Goal: Information Seeking & Learning: Learn about a topic

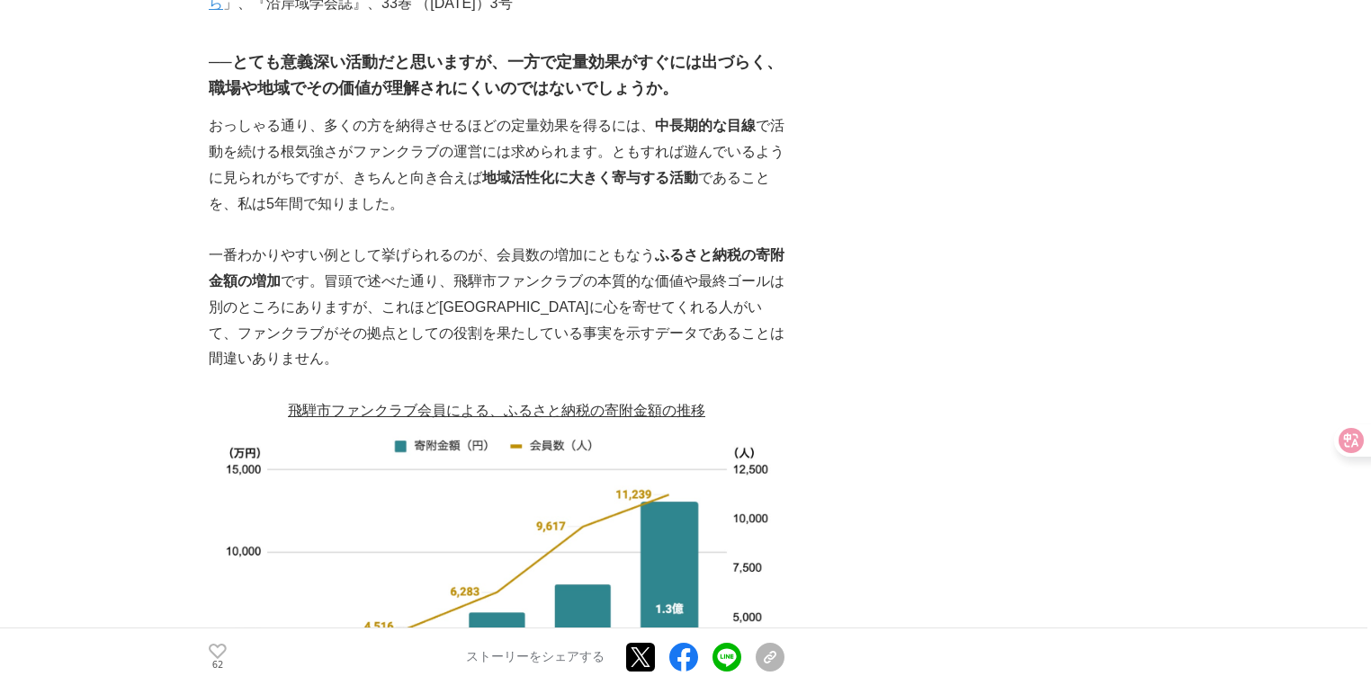
scroll to position [2996, 0]
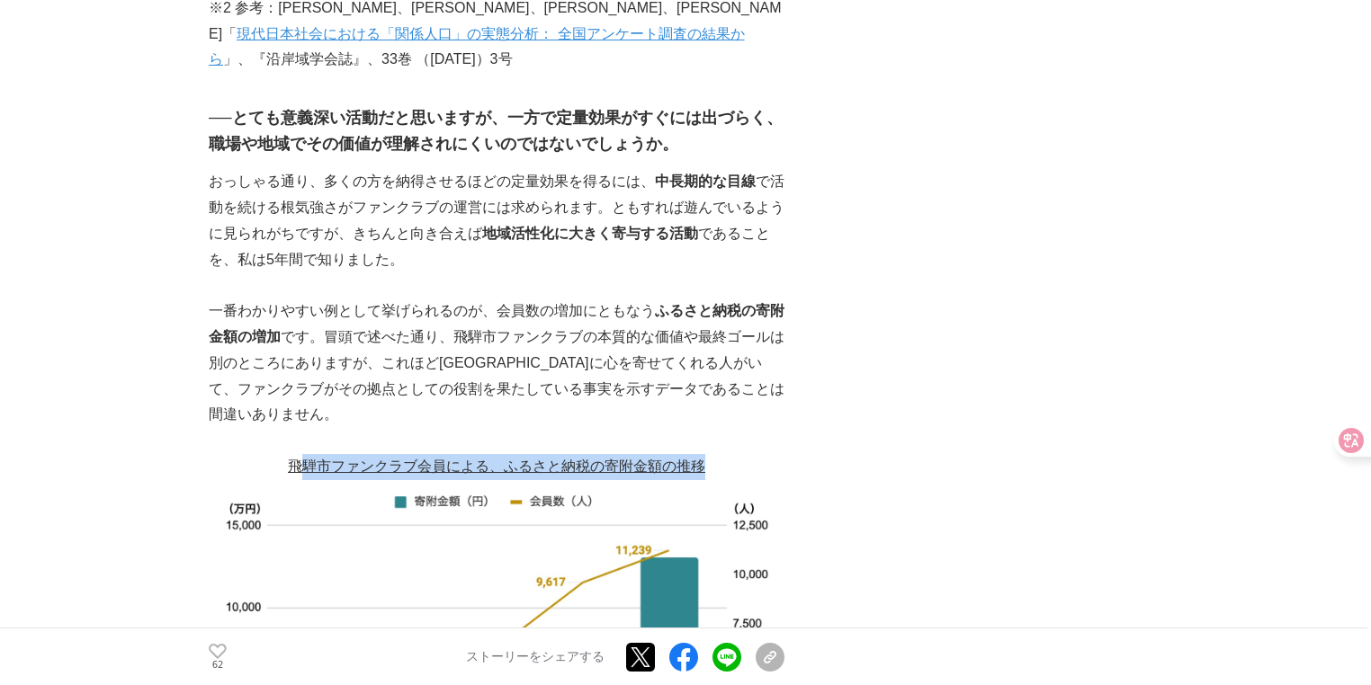
drag, startPoint x: 298, startPoint y: 310, endPoint x: 722, endPoint y: 310, distance: 424.6
click at [722, 454] on p "飛騨市ファンクラブ会員による、ふるさと納税の寄附金額の推移" at bounding box center [497, 467] width 576 height 26
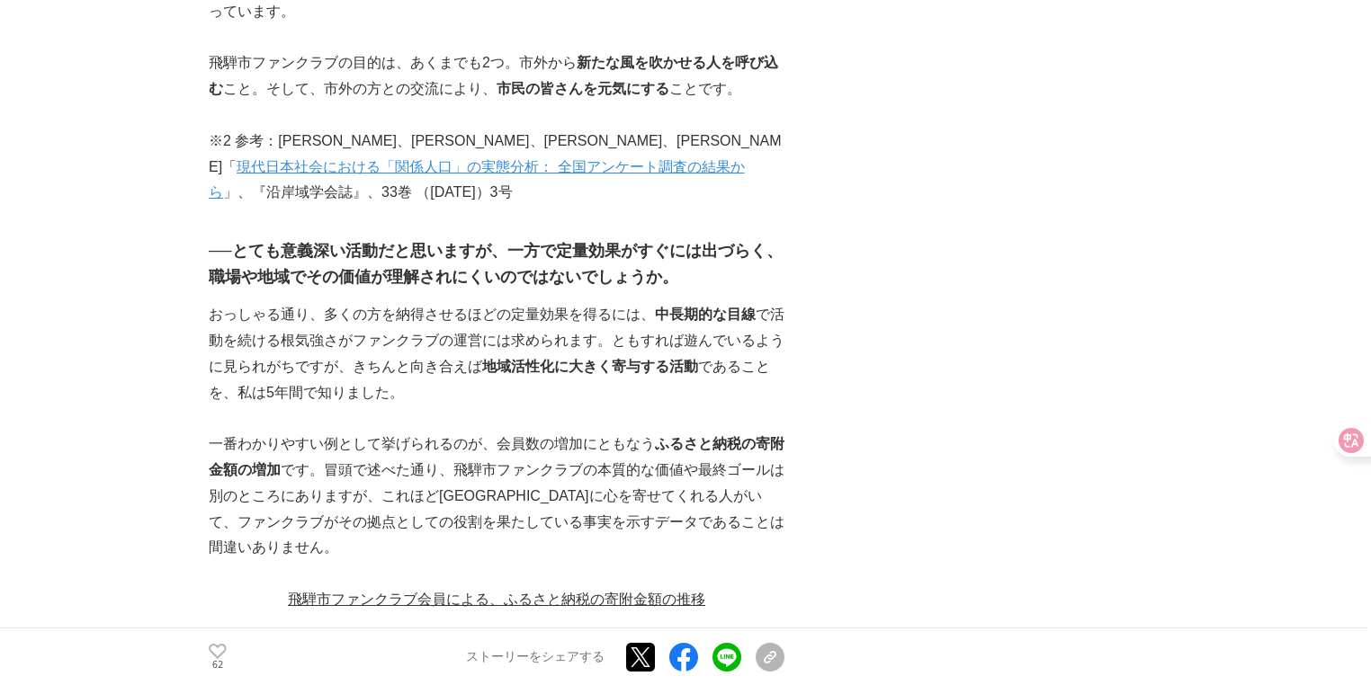
scroll to position [2780, 0]
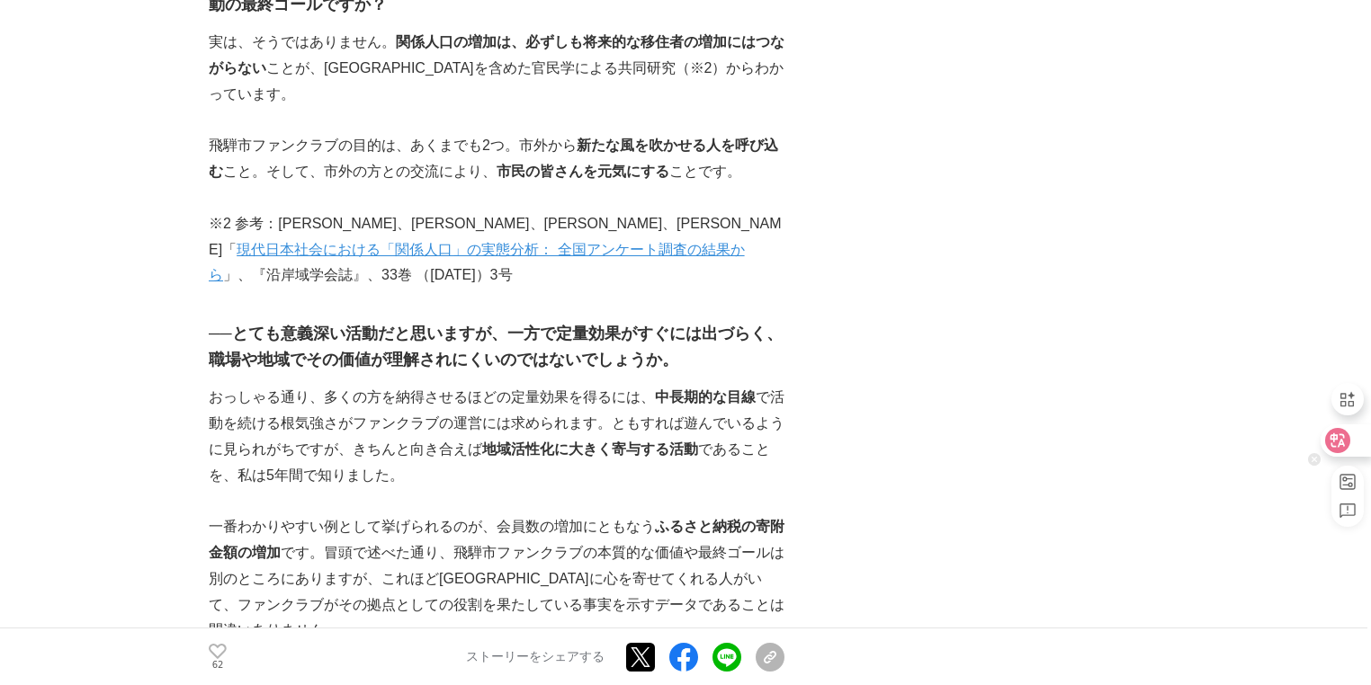
click at [1350, 446] on div at bounding box center [1344, 441] width 49 height 32
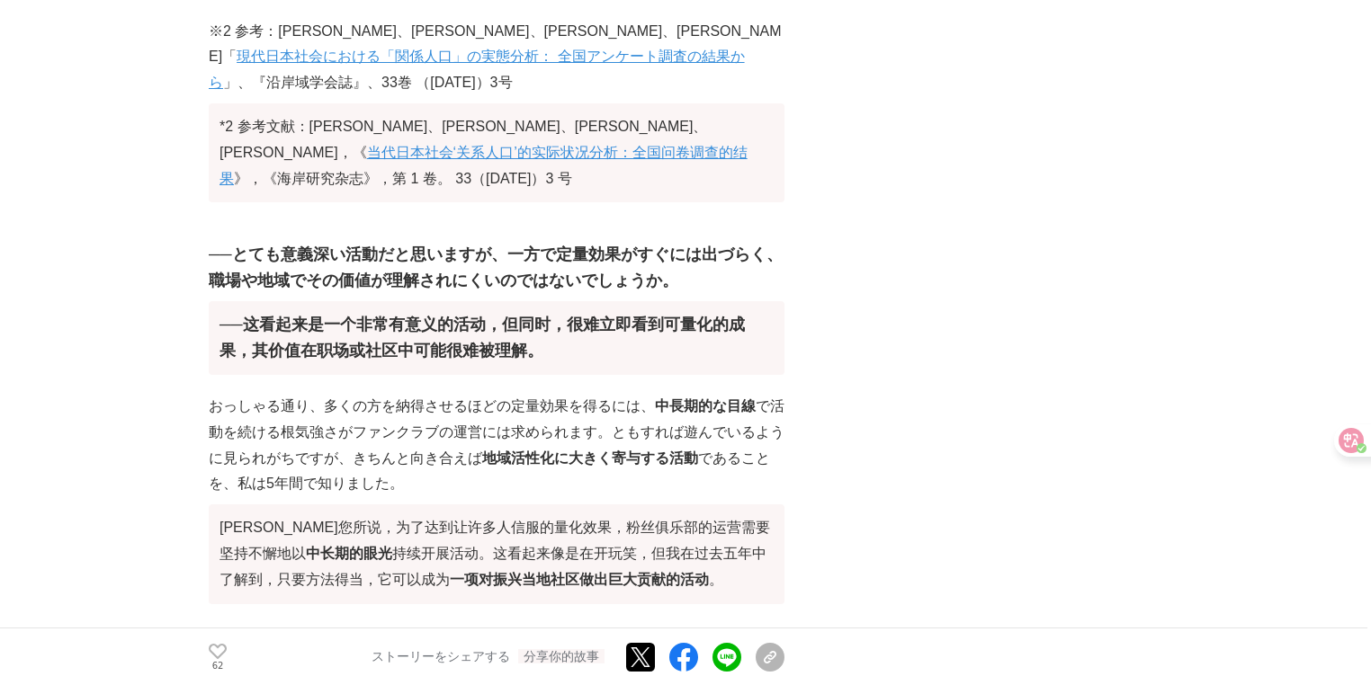
scroll to position [3208, 0]
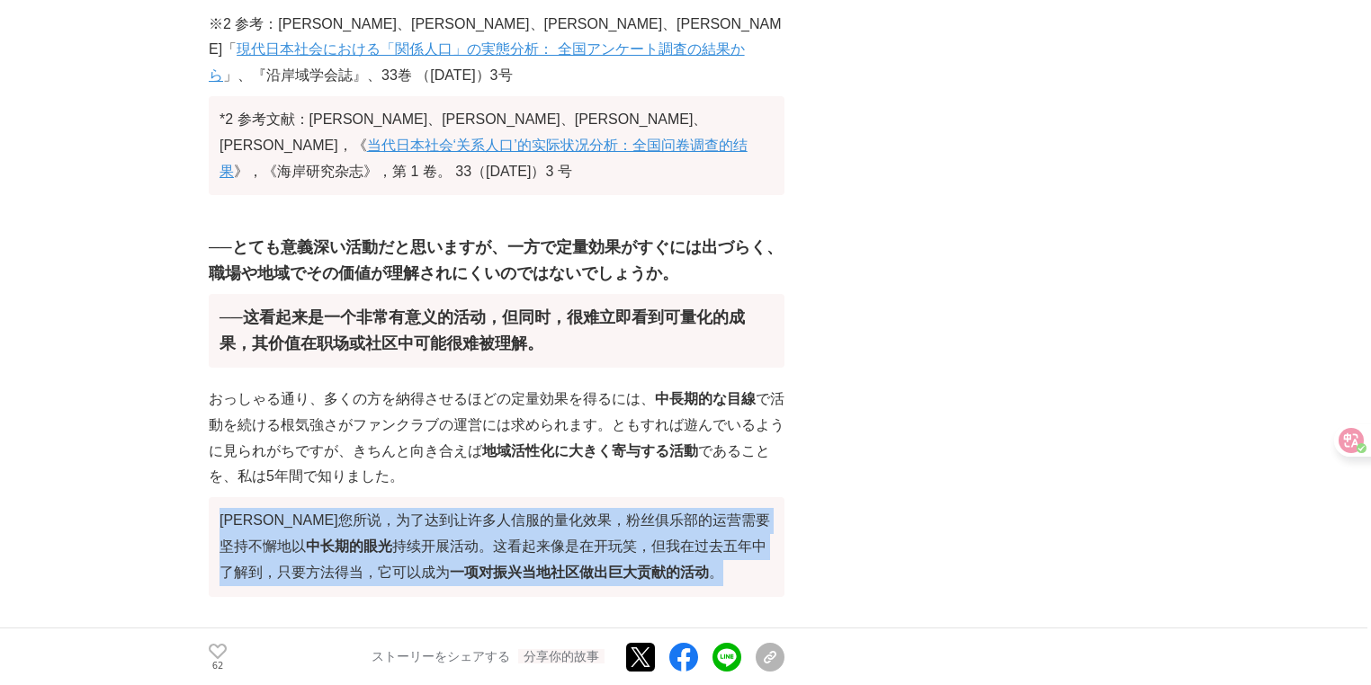
drag, startPoint x: 227, startPoint y: 396, endPoint x: 699, endPoint y: 449, distance: 475.2
click at [699, 497] on font "[PERSON_NAME]您所说，为了达到让许多人信服的量化效果，粉丝俱乐部的运营需要坚持不懈地以 中长期的眼光 持续开展活动。这看起来像是在开玩笑，但我在过…" at bounding box center [497, 546] width 576 height 99
drag, startPoint x: 453, startPoint y: 428, endPoint x: 221, endPoint y: 389, distance: 235.4
click at [221, 497] on font "[PERSON_NAME]您所说，为了达到让许多人信服的量化效果，粉丝俱乐部的运营需要坚持不懈地以 中长期的眼光 持续开展活动。这看起来像是在开玩笑，但我在过…" at bounding box center [497, 546] width 576 height 99
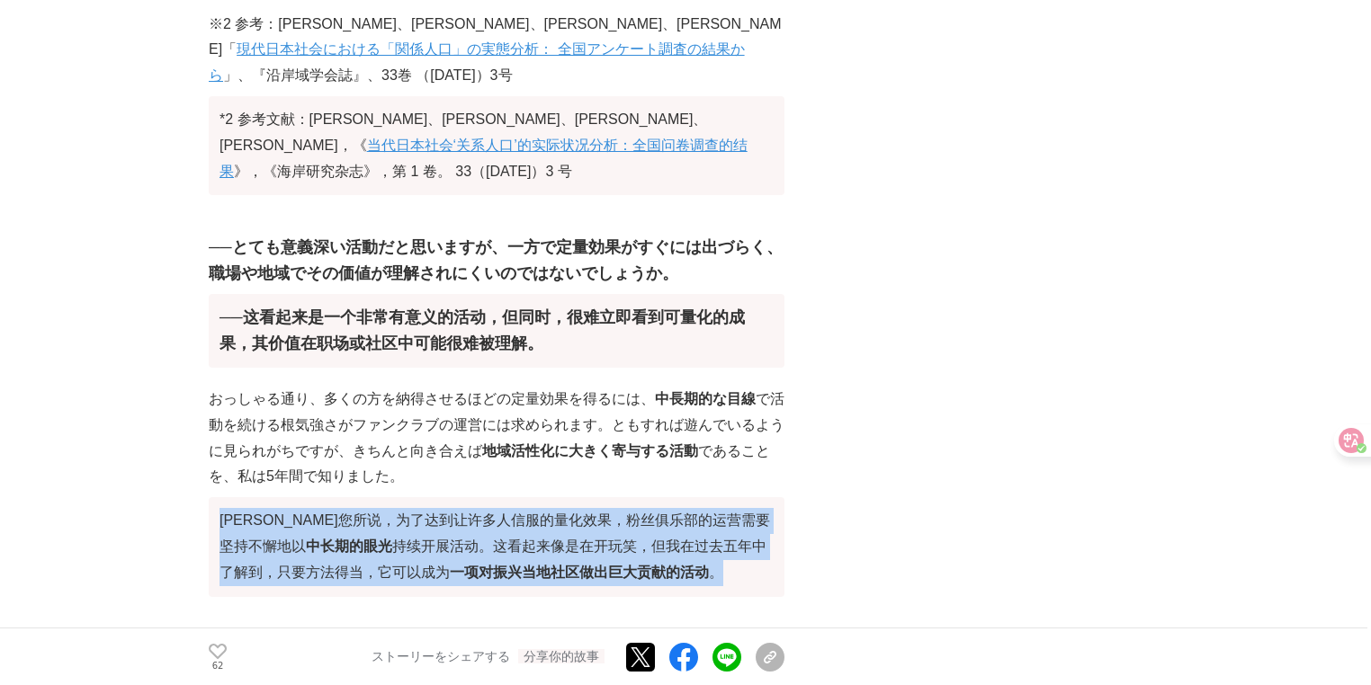
click at [221, 513] on font "[PERSON_NAME]您所说，为了达到让许多人信服的量化效果，粉丝俱乐部的运营需要坚持不懈地以 中长期的眼光 持续开展活动。这看起来像是在开玩笑，但我在过…" at bounding box center [494, 546] width 550 height 67
drag, startPoint x: 221, startPoint y: 384, endPoint x: 671, endPoint y: 464, distance: 456.8
click at [671, 497] on font "[PERSON_NAME]您所说，为了达到让许多人信服的量化效果，粉丝俱乐部的运营需要坚持不懈地以 中长期的眼光 持续开展活动。这看起来像是在开玩笑，但我在过…" at bounding box center [497, 546] width 576 height 99
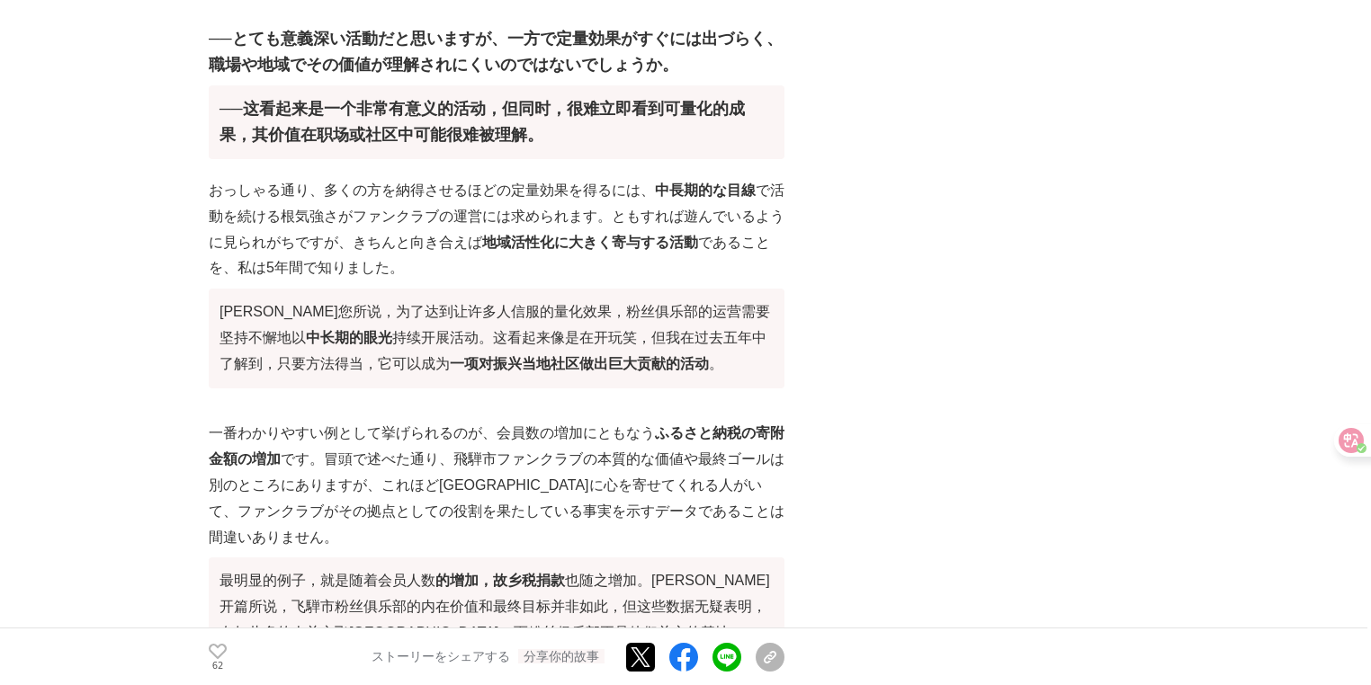
scroll to position [3423, 0]
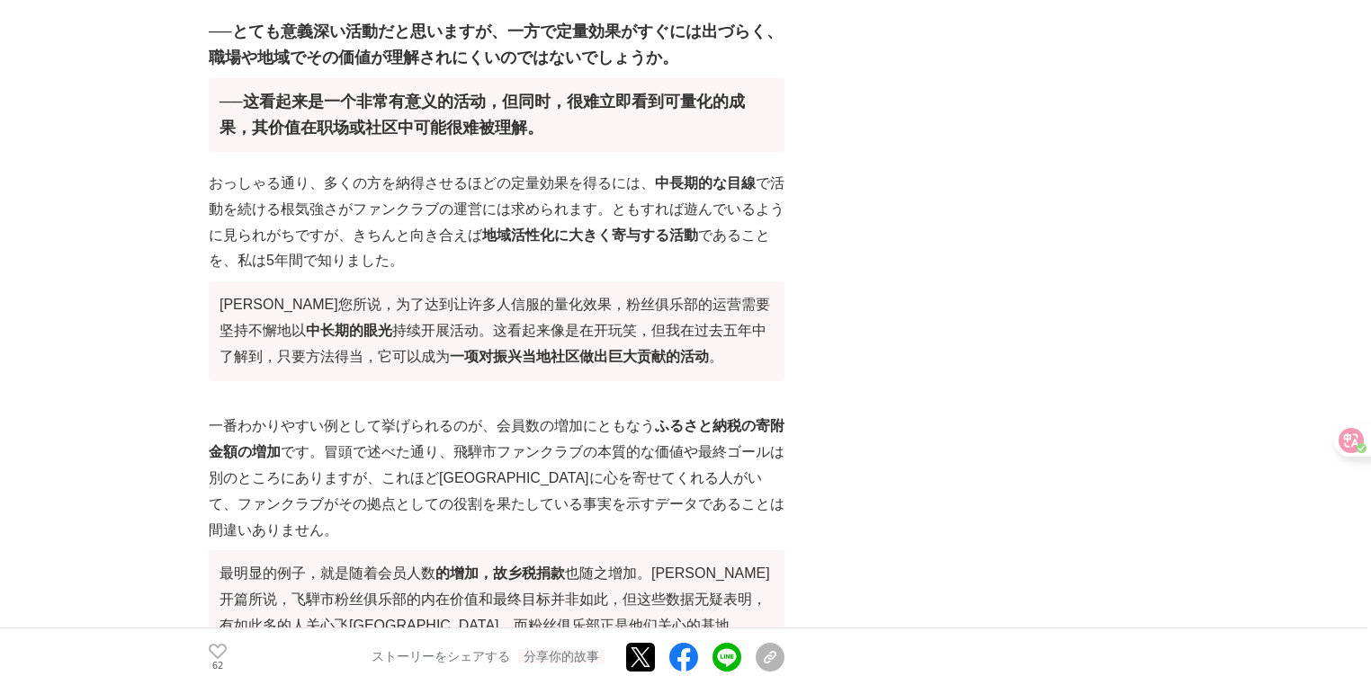
click at [671, 550] on font "最明显的例子，就是随着会员人数 的增加，故乡税捐款 也随之增加。[PERSON_NAME]开篇所说，飞騨市粉丝俱乐部的内在价值和最终目标并非如此，但这些数据无…" at bounding box center [497, 599] width 576 height 99
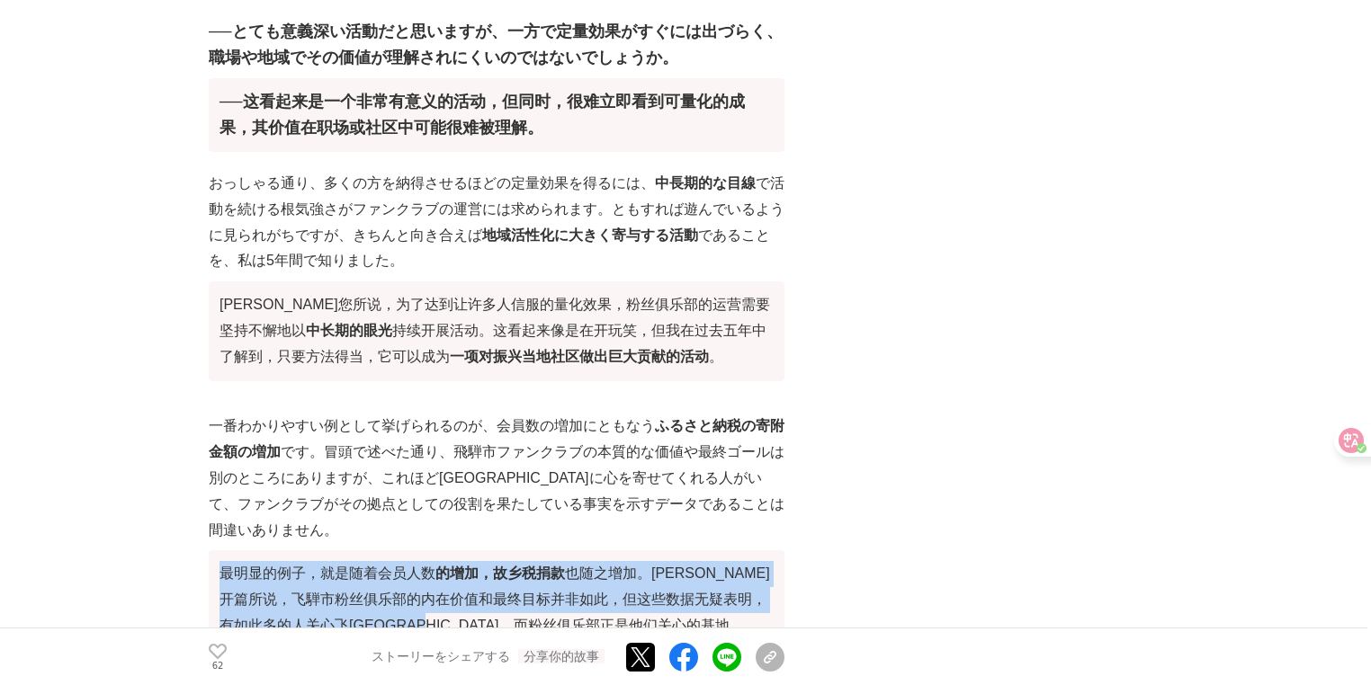
drag, startPoint x: 547, startPoint y: 470, endPoint x: 221, endPoint y: 409, distance: 331.1
click at [221, 550] on font "最明显的例子，就是随着会员人数 的增加，故乡税捐款 也随之增加。[PERSON_NAME]开篇所说，飞騨市粉丝俱乐部的内在价值和最终目标并非如此，但这些数据无…" at bounding box center [497, 599] width 576 height 99
click at [221, 566] on font "最明显的例子，就是随着会员人数 的增加，故乡税捐款 也随之增加。[PERSON_NAME]开篇所说，飞騨市粉丝俱乐部的内在价值和最终目标并非如此，但这些数据无…" at bounding box center [494, 599] width 550 height 67
drag, startPoint x: 220, startPoint y: 408, endPoint x: 588, endPoint y: 470, distance: 372.9
click at [588, 550] on font "最明显的例子，就是随着会员人数 的增加，故乡税捐款 也随之增加。[PERSON_NAME]开篇所说，飞騨市粉丝俱乐部的内在价值和最终目标并非如此，但这些数据无…" at bounding box center [497, 599] width 576 height 99
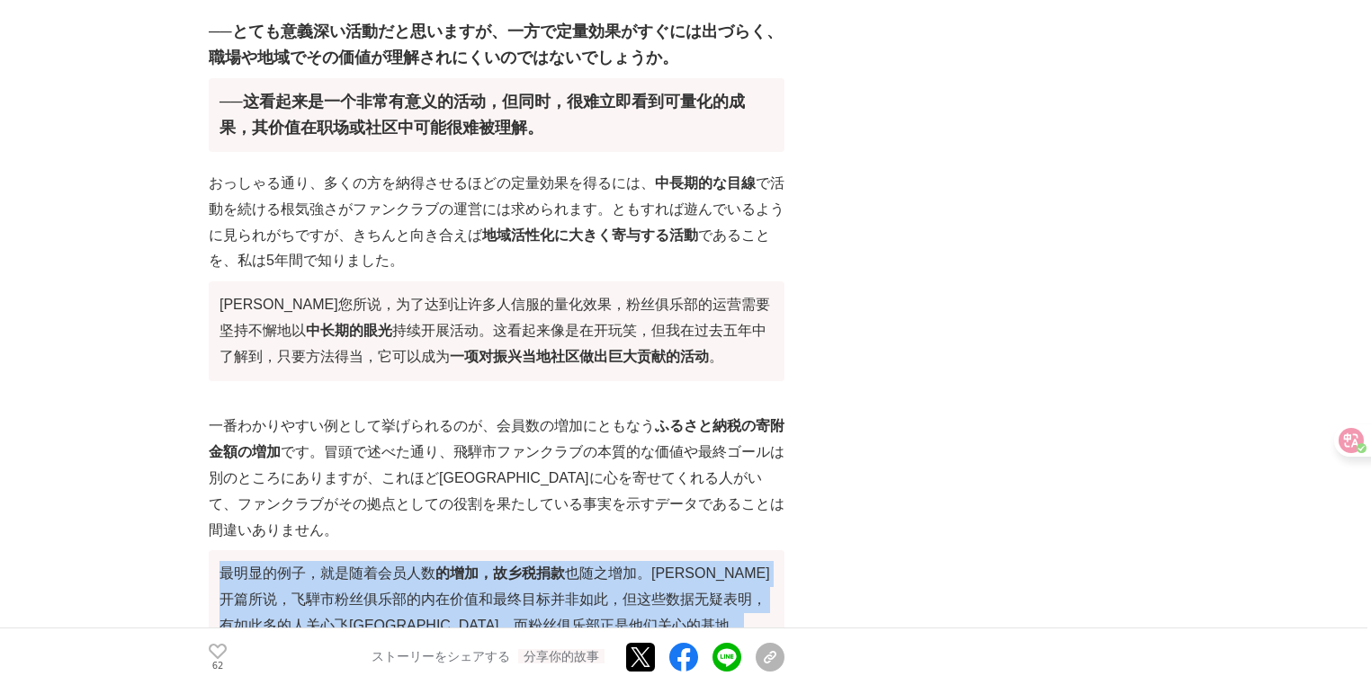
click at [588, 550] on font "最明显的例子，就是随着会员人数 的增加，故乡税捐款 也随之增加。[PERSON_NAME]开篇所说，飞騨市粉丝俱乐部的内在价值和最终目标并非如此，但这些数据无…" at bounding box center [497, 599] width 576 height 99
drag, startPoint x: 543, startPoint y: 472, endPoint x: 260, endPoint y: 417, distance: 288.6
click at [260, 550] on font "最明显的例子，就是随着会员人数 的增加，故乡税捐款 也随之增加。[PERSON_NAME]开篇所说，飞騨市粉丝俱乐部的内在价值和最终目标并非如此，但这些数据无…" at bounding box center [497, 599] width 576 height 99
click at [260, 566] on font "最明显的例子，就是随着会员人数 的增加，故乡税捐款 也随之增加。[PERSON_NAME]开篇所说，飞騨市粉丝俱乐部的内在价值和最终目标并非如此，但这些数据无…" at bounding box center [494, 599] width 550 height 67
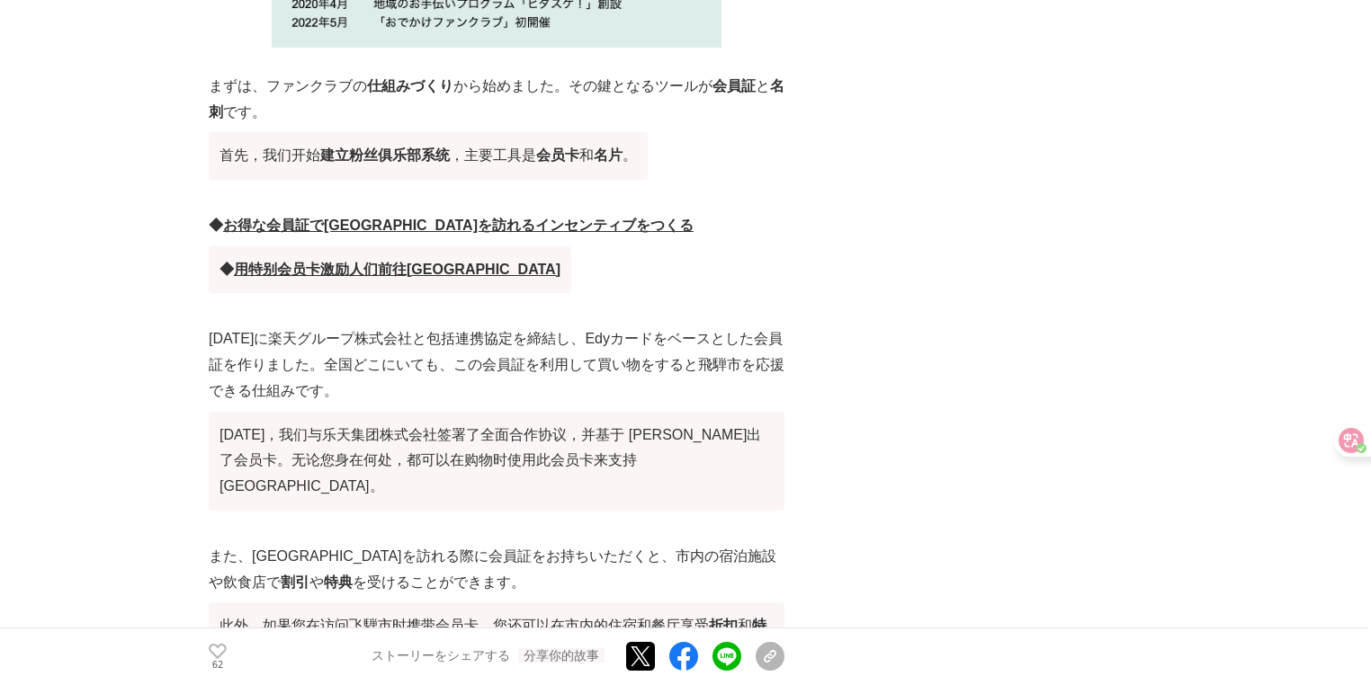
scroll to position [5006, 0]
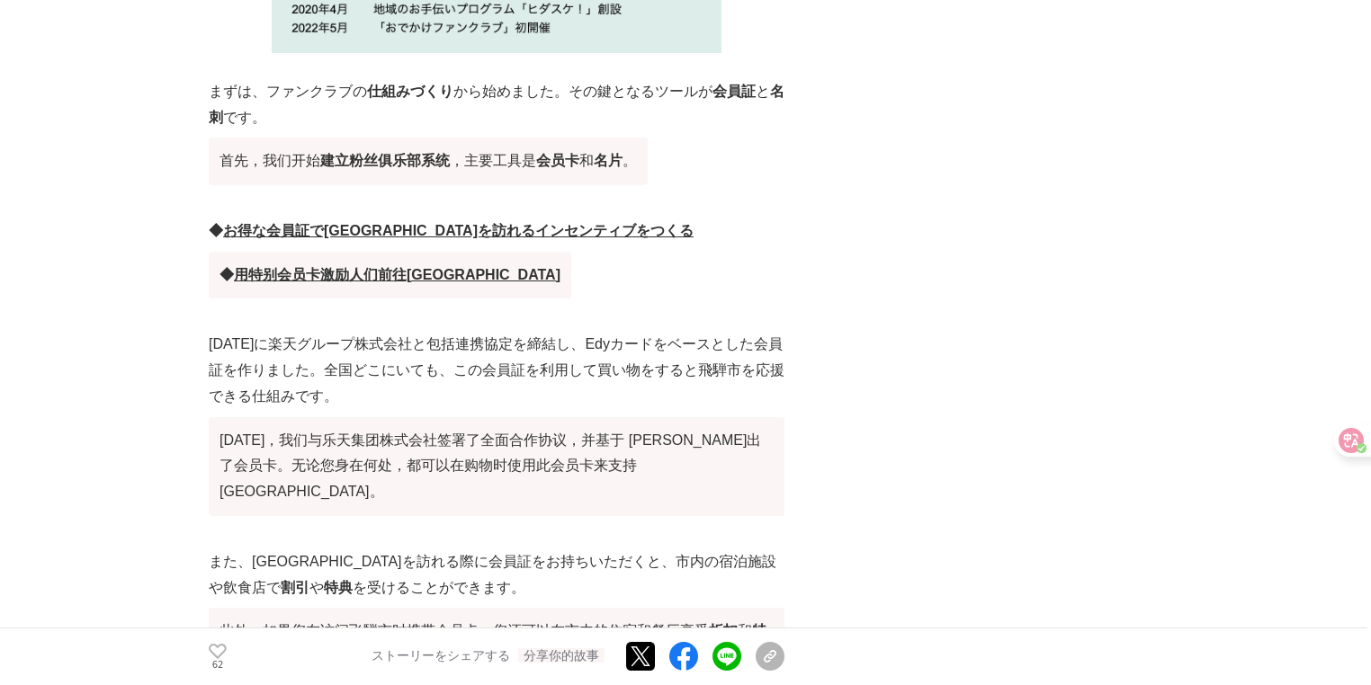
drag, startPoint x: 389, startPoint y: 245, endPoint x: 201, endPoint y: 187, distance: 195.7
click at [288, 332] on p "[DATE]に楽天グループ株式会社と包括連携協定を締結し、Edyカードをベースとした会員証を作りました。全国どこにいても、この会員証を利用して買い物をすると飛…" at bounding box center [497, 428] width 576 height 192
click at [216, 332] on p "[DATE]に楽天グループ株式会社と包括連携協定を締結し、Edyカードをベースとした会員証を作りました。全国どこにいても、この会員証を利用して買い物をすると飛…" at bounding box center [497, 428] width 576 height 192
click at [1342, 446] on icon at bounding box center [1350, 440] width 25 height 25
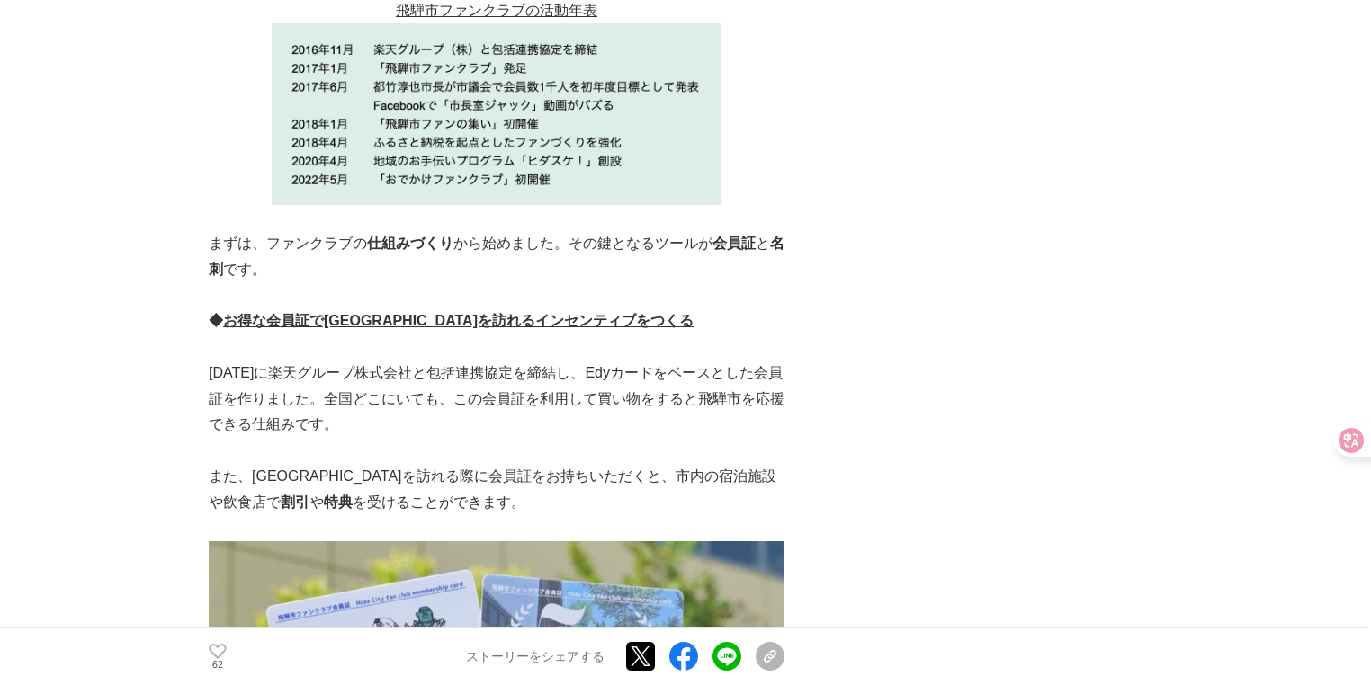
scroll to position [3956, 0]
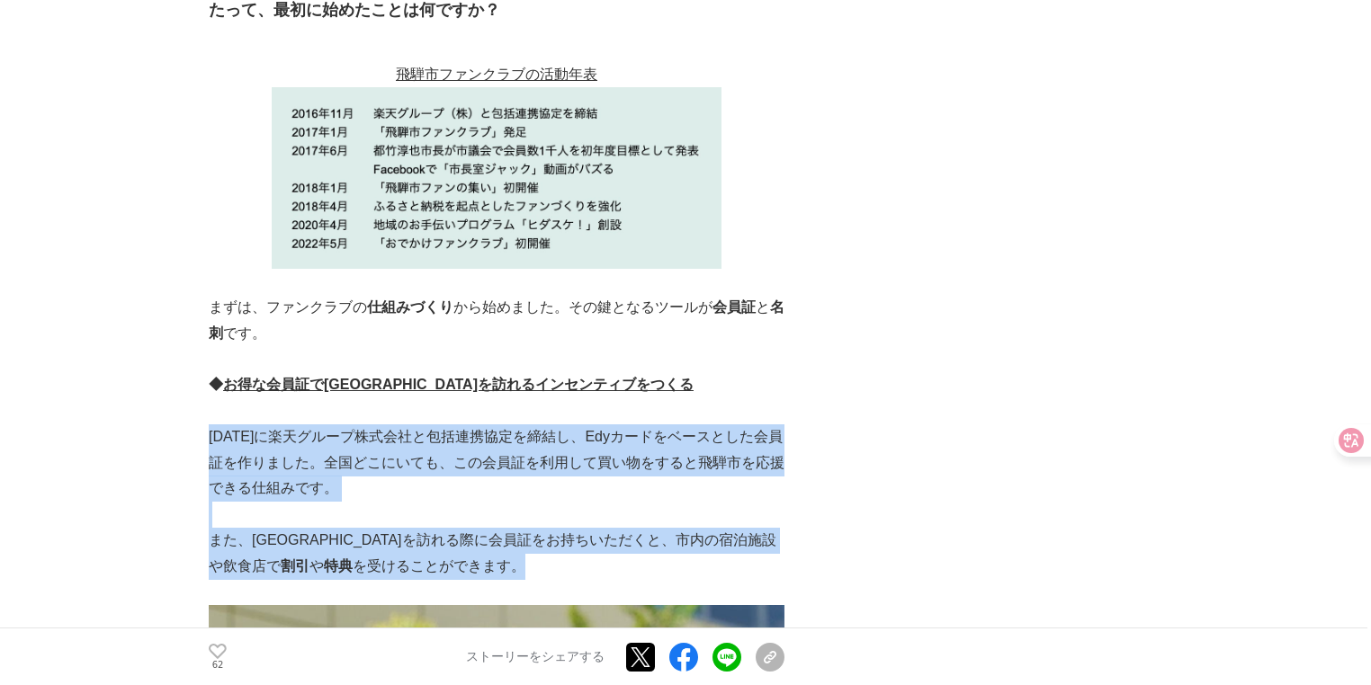
drag, startPoint x: 493, startPoint y: 419, endPoint x: 209, endPoint y: 288, distance: 313.1
copy div "[DATE]に楽天グループ株式会社と包括連携協定を締結し、Edyカードをベースとした会員証を作りました。全国どこにいても、この会員証を利用して買い物をすると飛…"
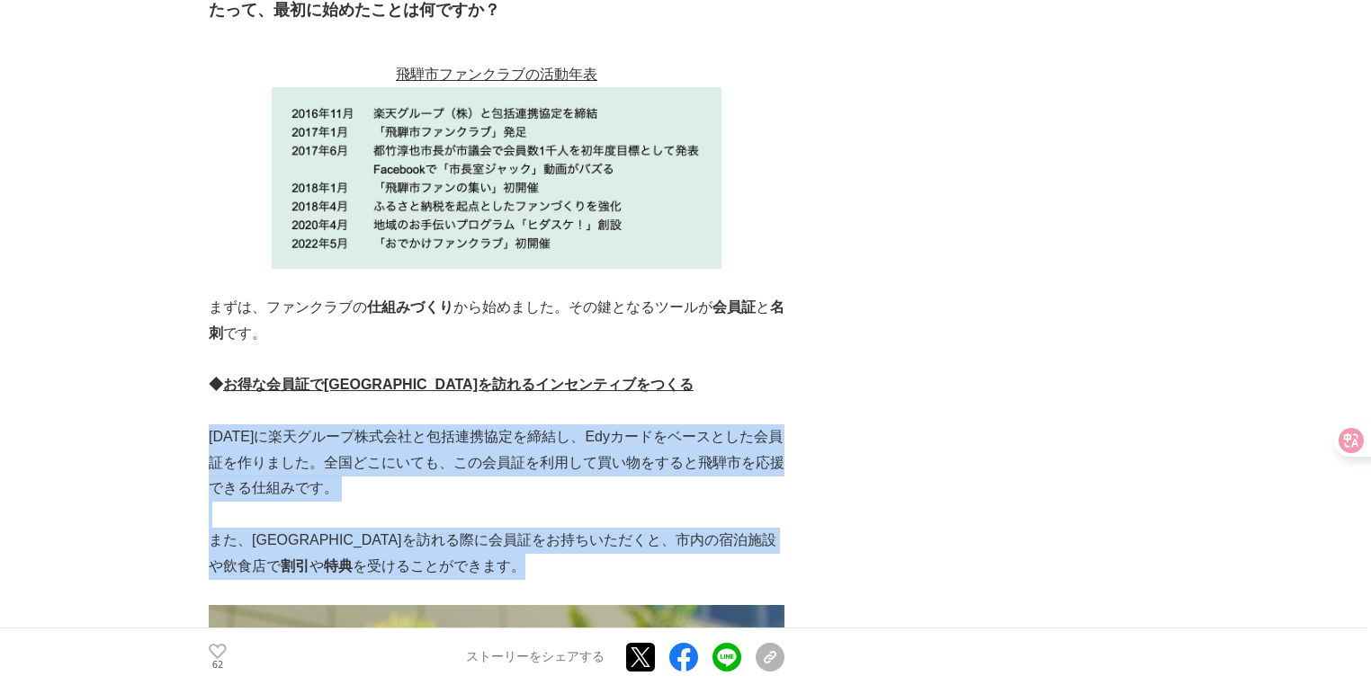
drag, startPoint x: 443, startPoint y: 419, endPoint x: 210, endPoint y: 282, distance: 269.3
copy div "[DATE]に楽天グループ株式会社と包括連携協定を締結し、Edyカードをベースとした会員証を作りました。全国どこにいても、この会員証を利用して買い物をすると飛…"
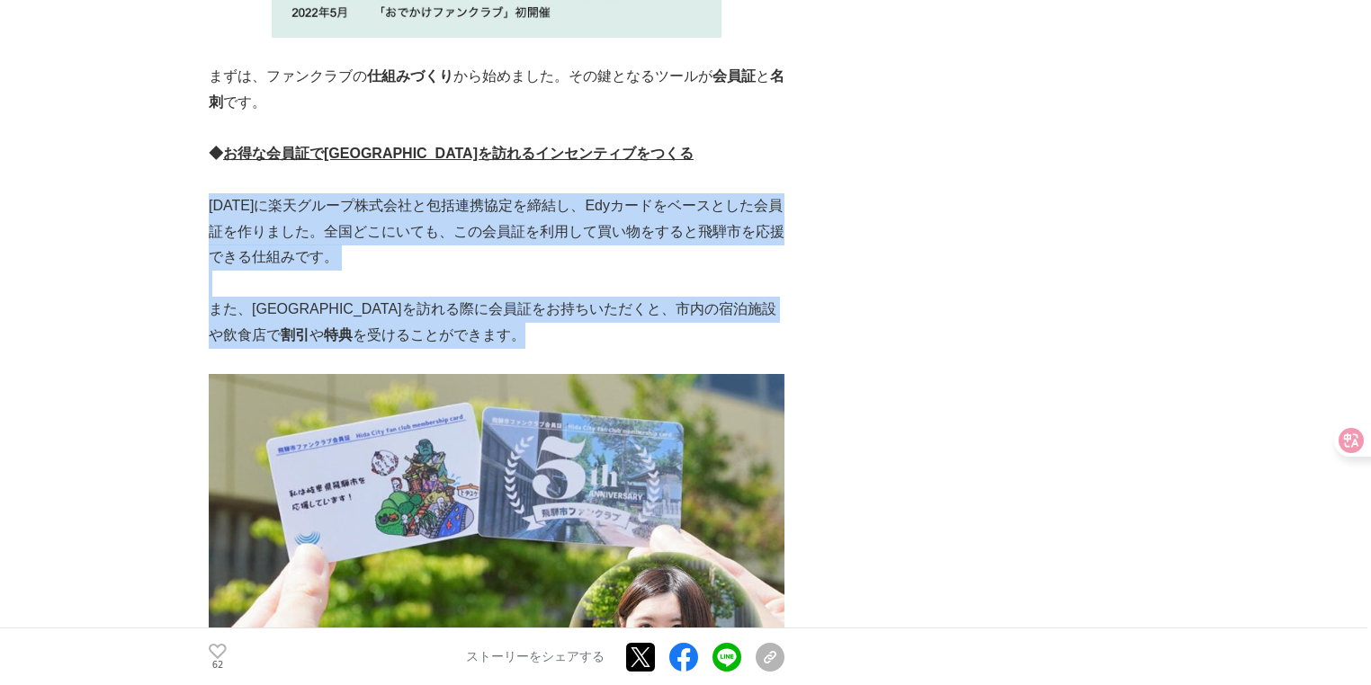
scroll to position [4244, 0]
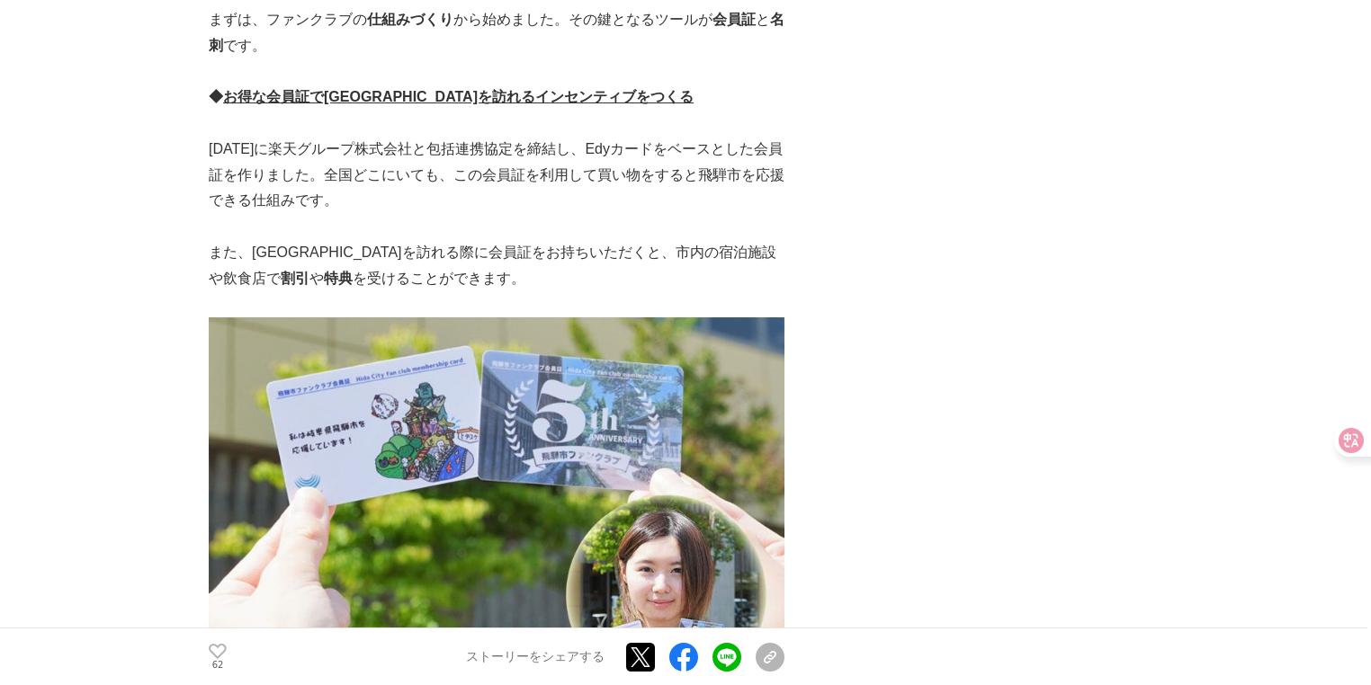
drag, startPoint x: 483, startPoint y: 346, endPoint x: 842, endPoint y: 373, distance: 359.9
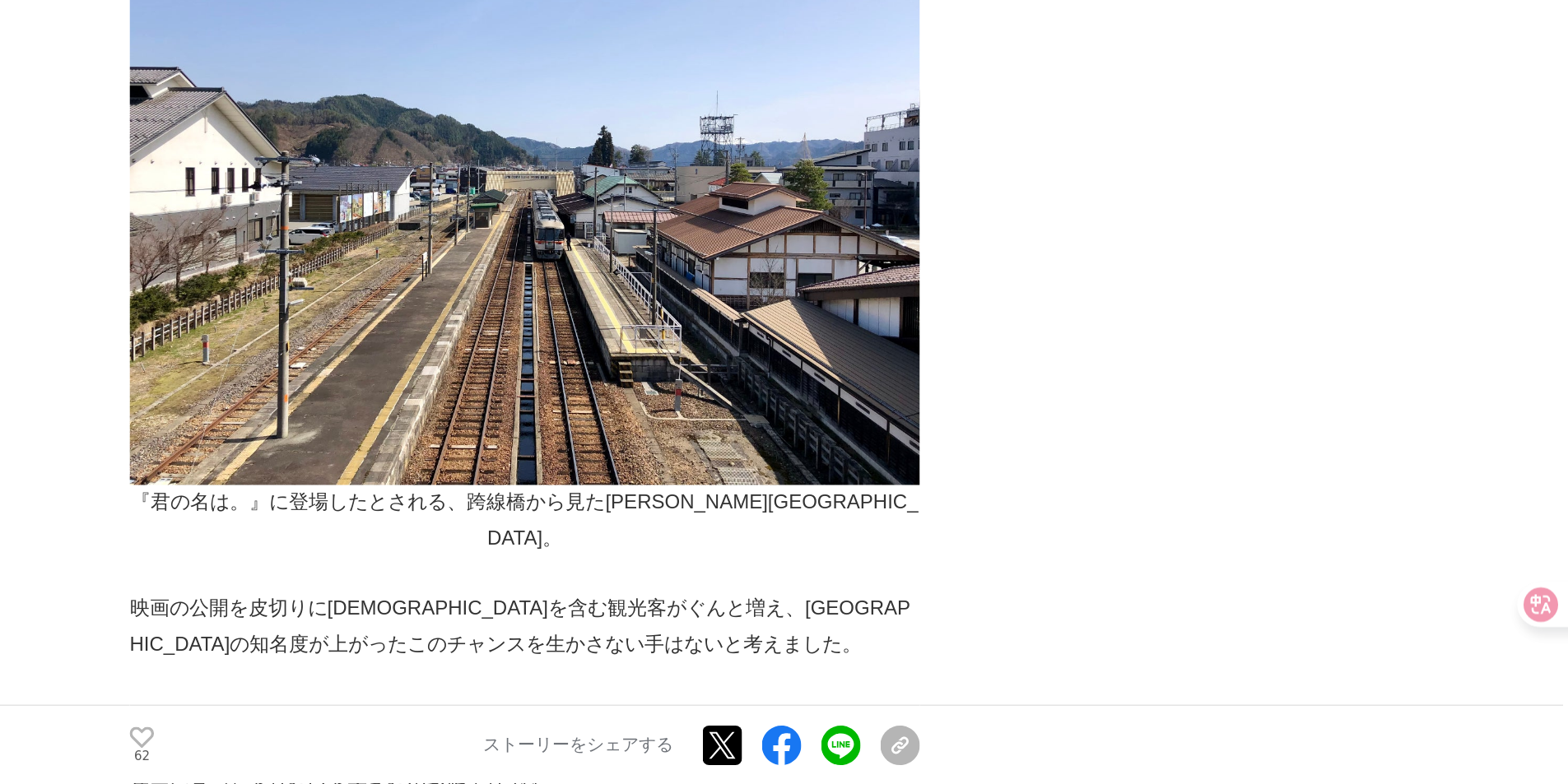
scroll to position [0, 0]
